Goal: Transaction & Acquisition: Purchase product/service

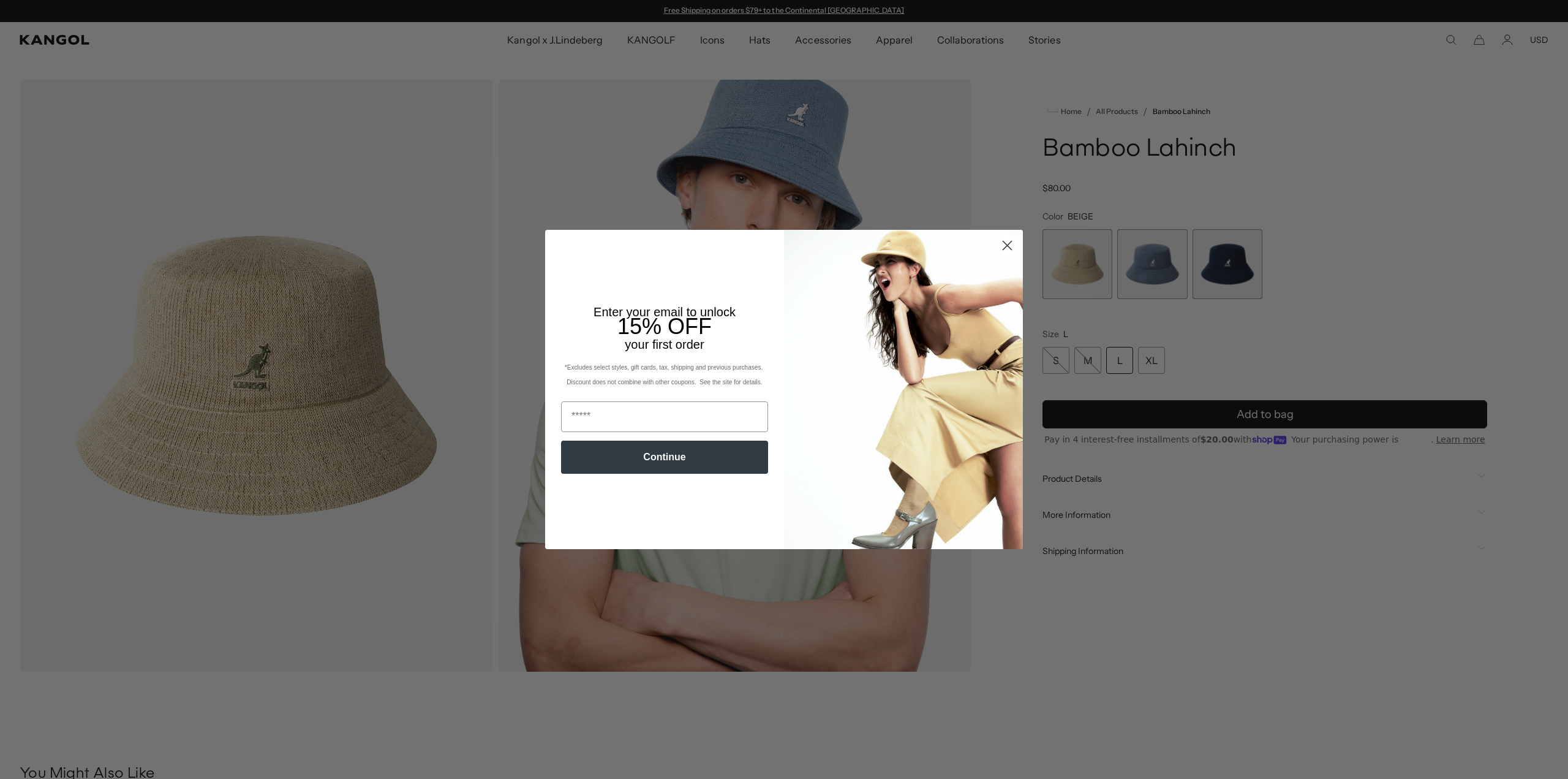
click at [999, 248] on icon "Close dialog" at bounding box center [1007, 246] width 22 height 22
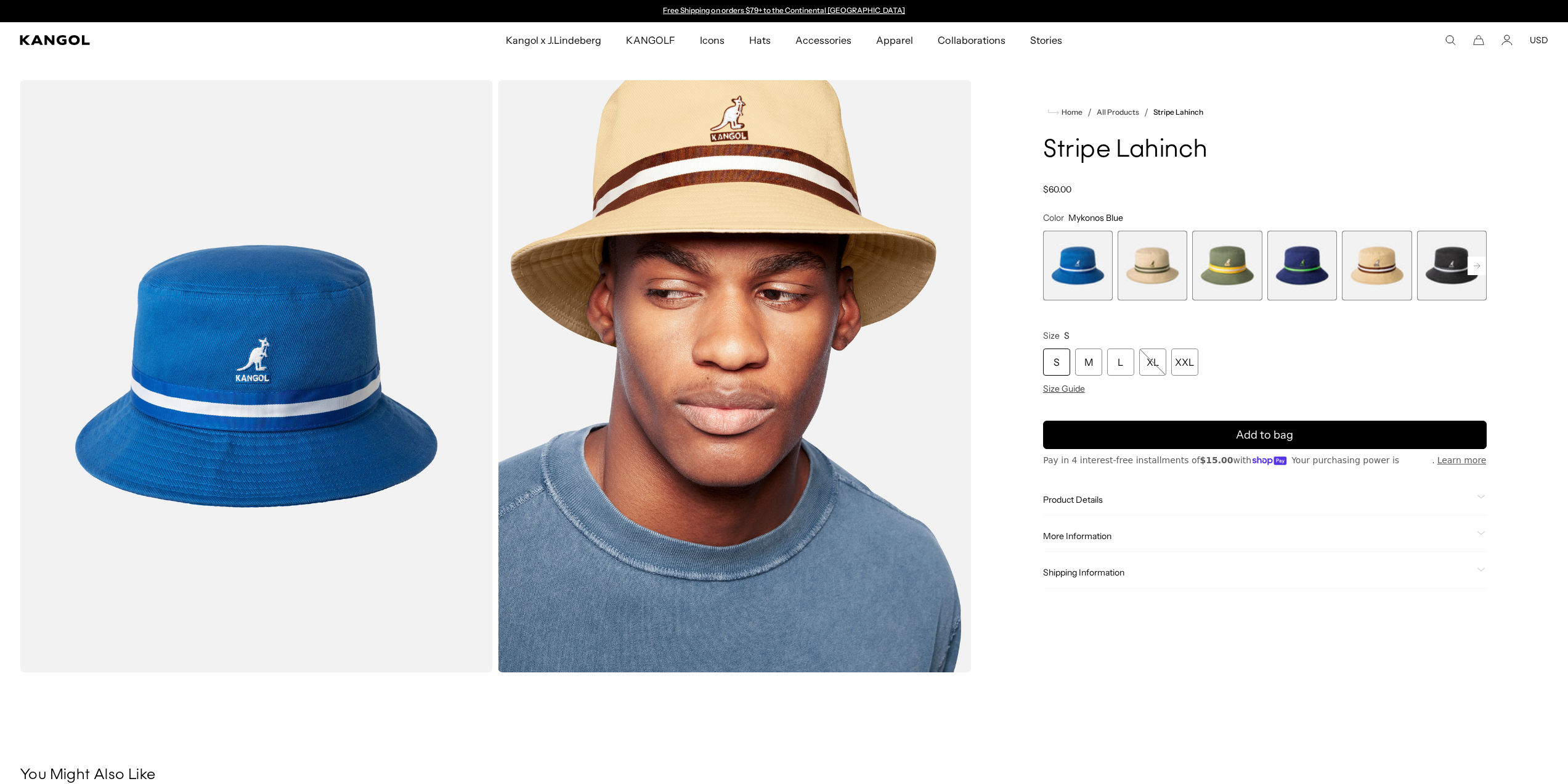
click at [1173, 259] on span "2 of 9" at bounding box center [1152, 266] width 70 height 70
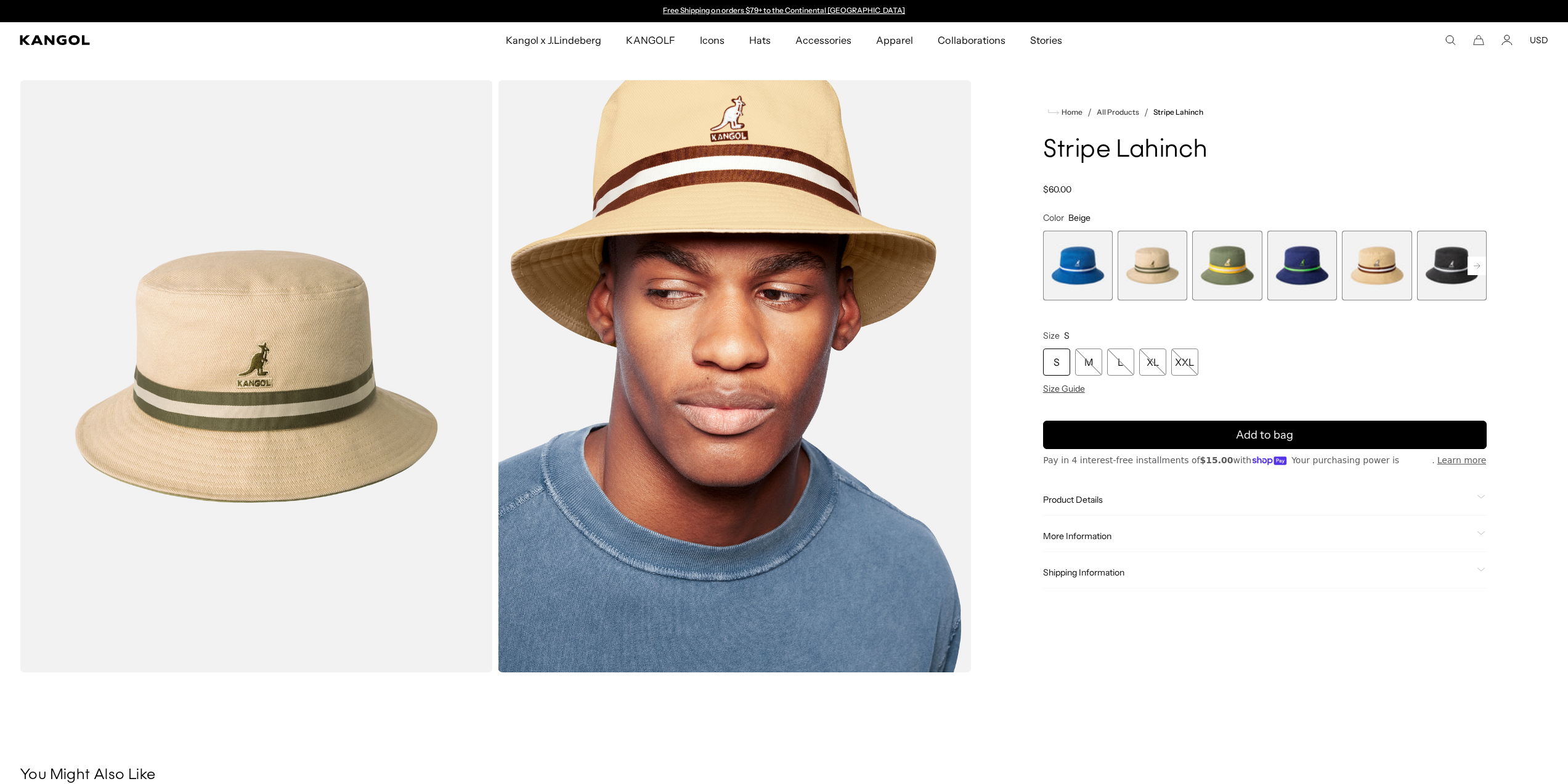
click at [1465, 271] on div "Previous Next Mykonos Blue Variant sold out or unavailable Beige Variant sold o…" at bounding box center [1265, 266] width 444 height 70
click at [1476, 267] on rect at bounding box center [1476, 266] width 18 height 18
click at [1476, 267] on span "9 of 9" at bounding box center [1452, 266] width 70 height 70
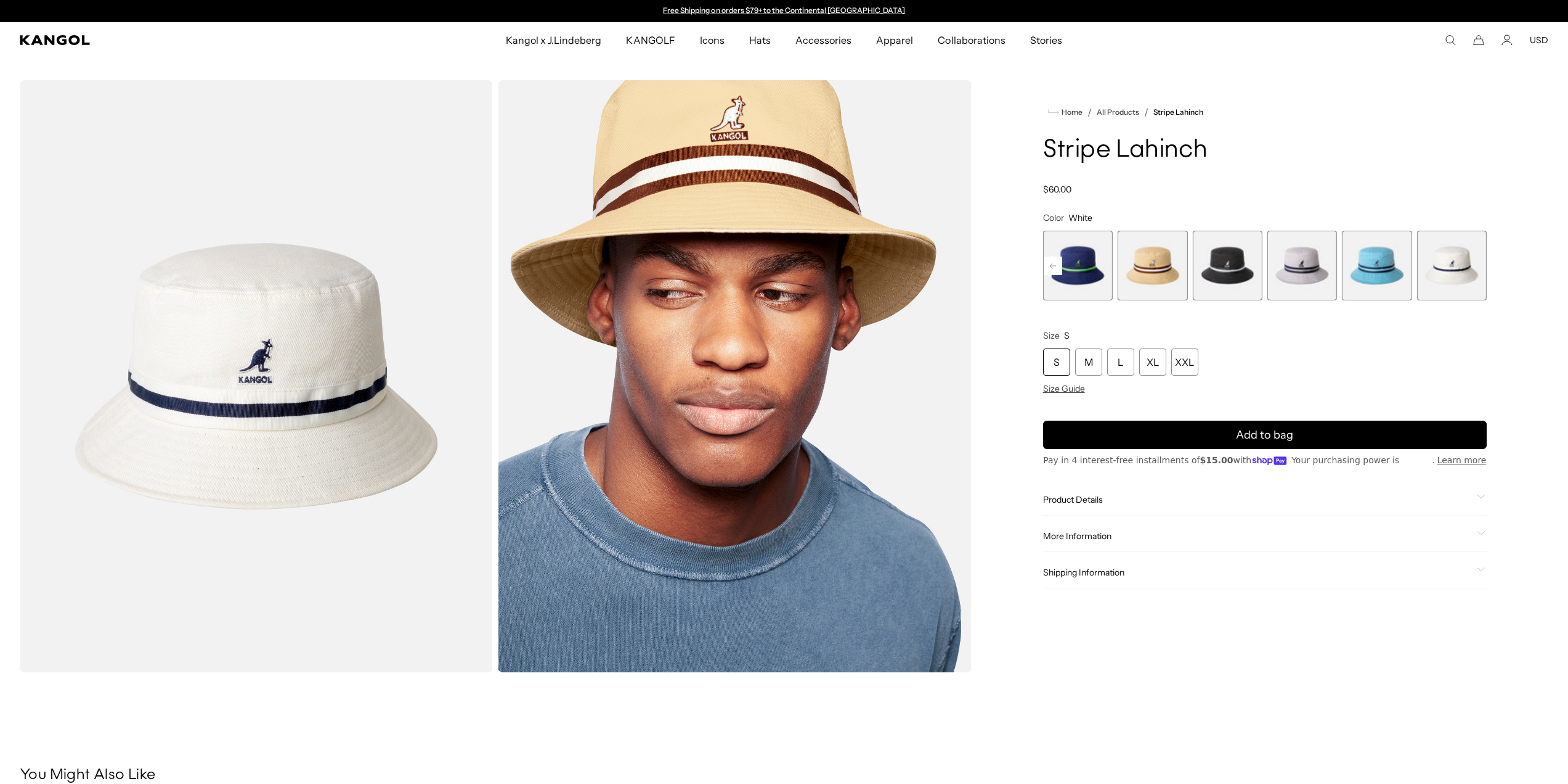
click at [1054, 267] on rect at bounding box center [1053, 266] width 18 height 18
click at [1086, 268] on span "2 of 9" at bounding box center [1078, 266] width 70 height 70
